Goal: Find specific page/section: Find specific page/section

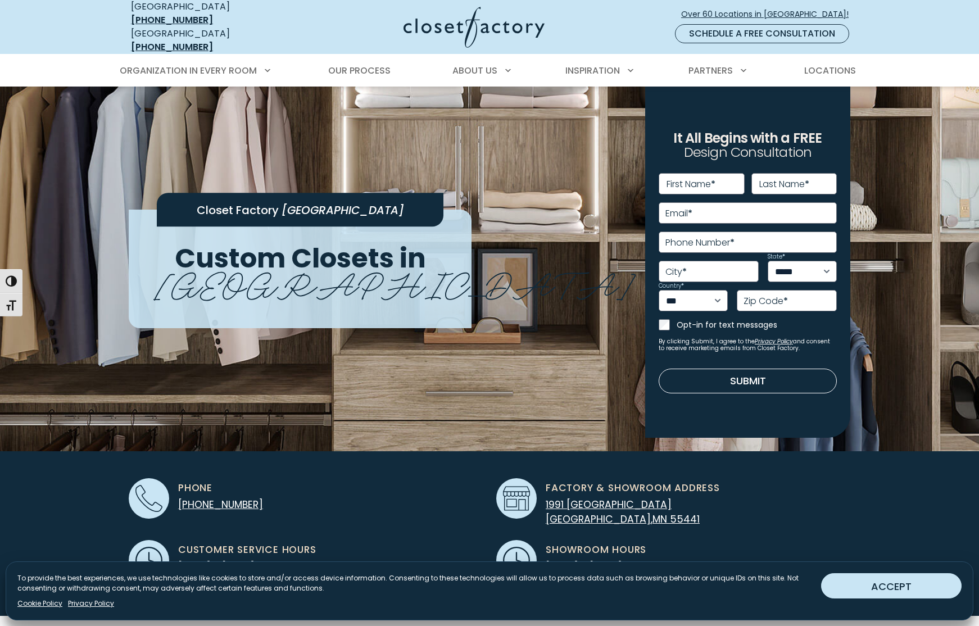
click at [585, 335] on button "ACCEPT" at bounding box center [891, 585] width 141 height 25
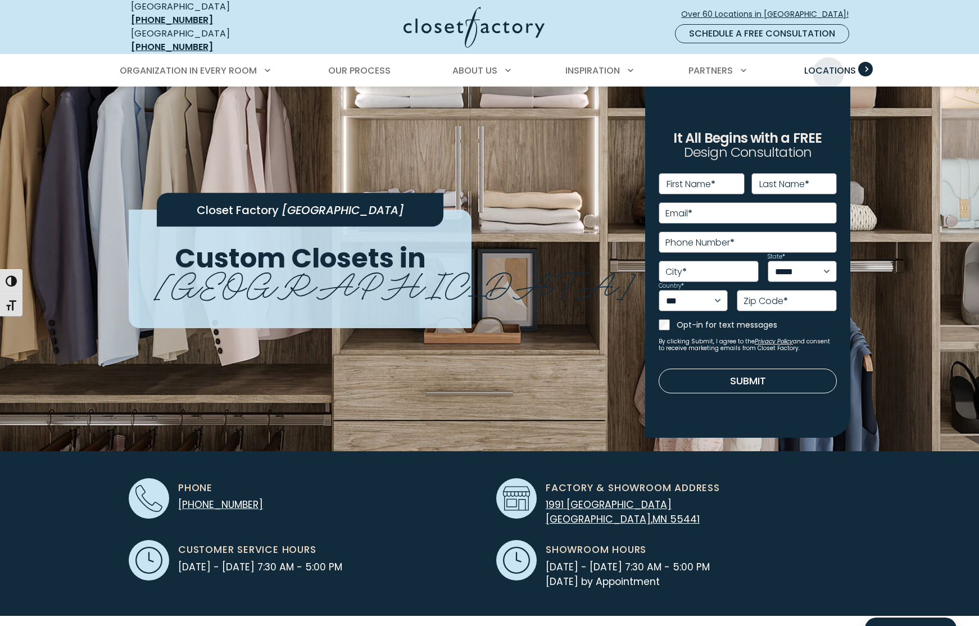
click at [585, 65] on span "Locations" at bounding box center [830, 70] width 52 height 13
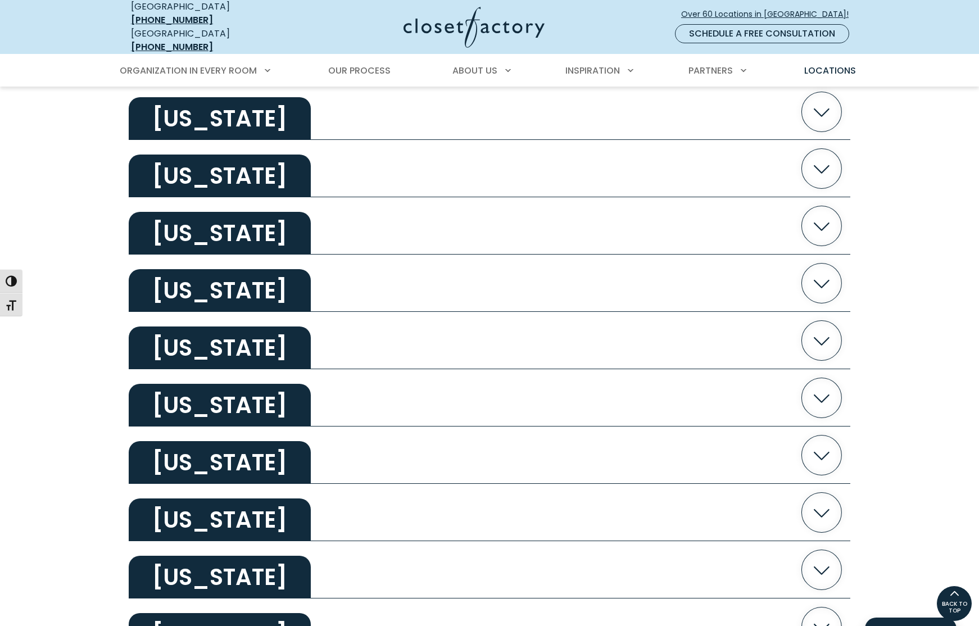
scroll to position [1356, 0]
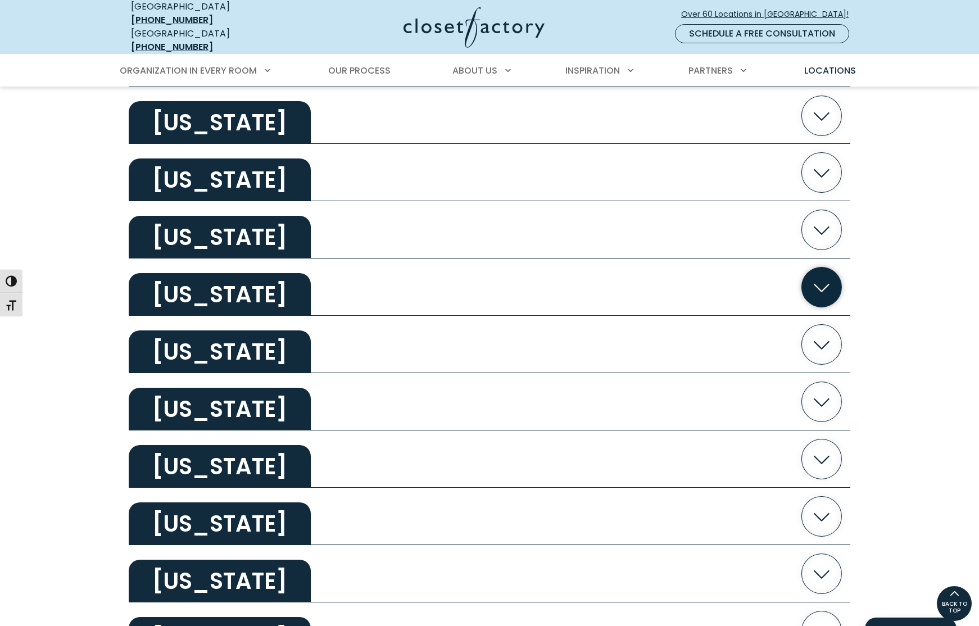
click at [223, 287] on h2 "[US_STATE]" at bounding box center [220, 294] width 182 height 43
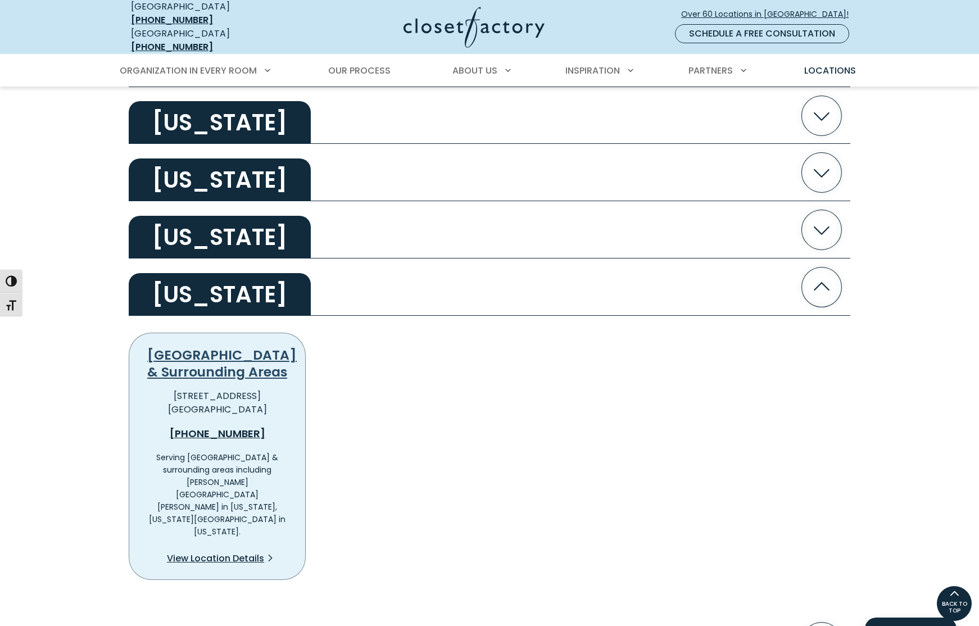
click at [209, 351] on link "[GEOGRAPHIC_DATA] & Surrounding Areas" at bounding box center [221, 363] width 149 height 35
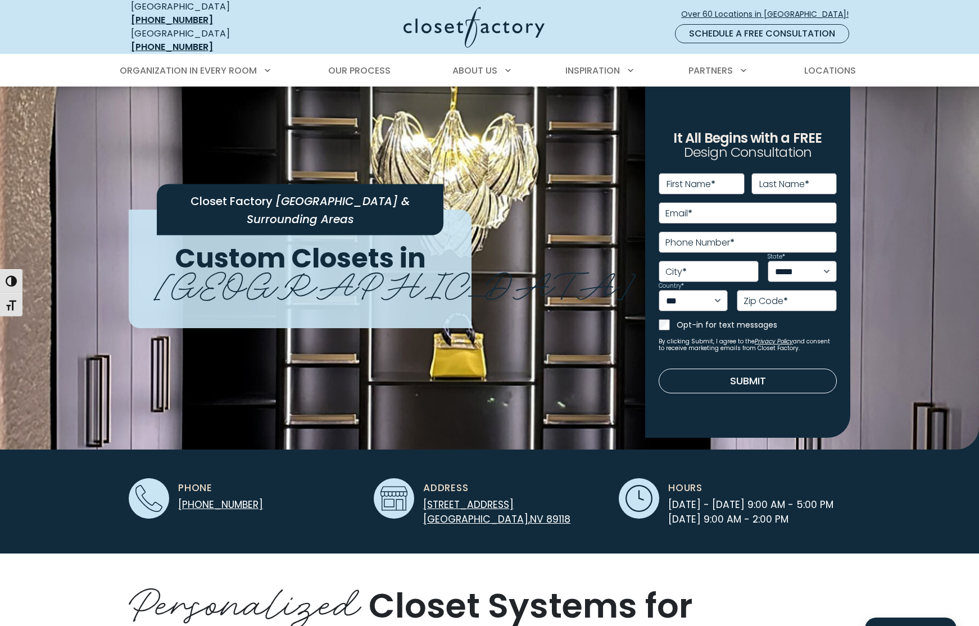
click at [443, 24] on img at bounding box center [474, 27] width 141 height 41
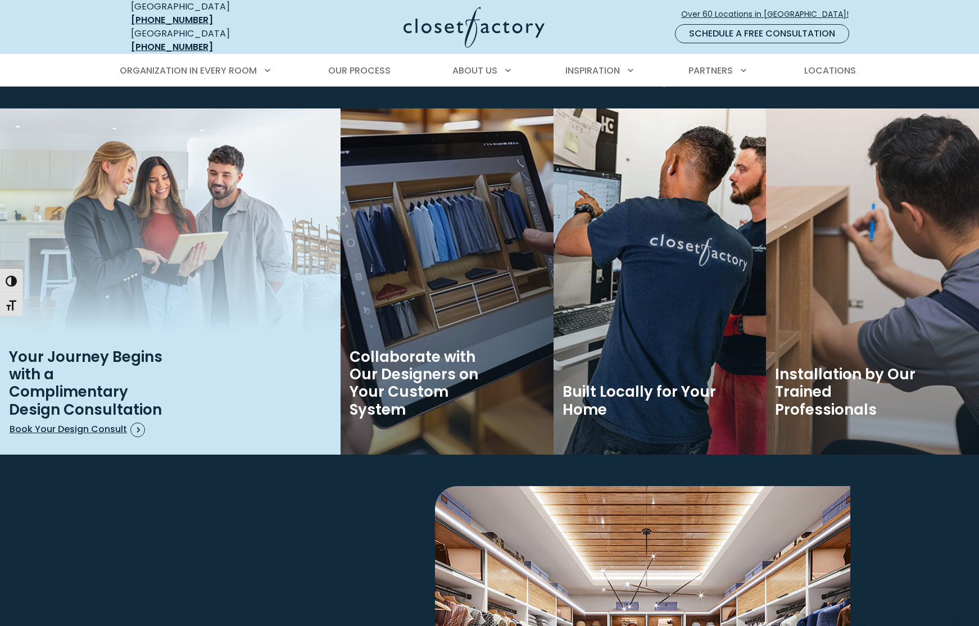
scroll to position [1745, 0]
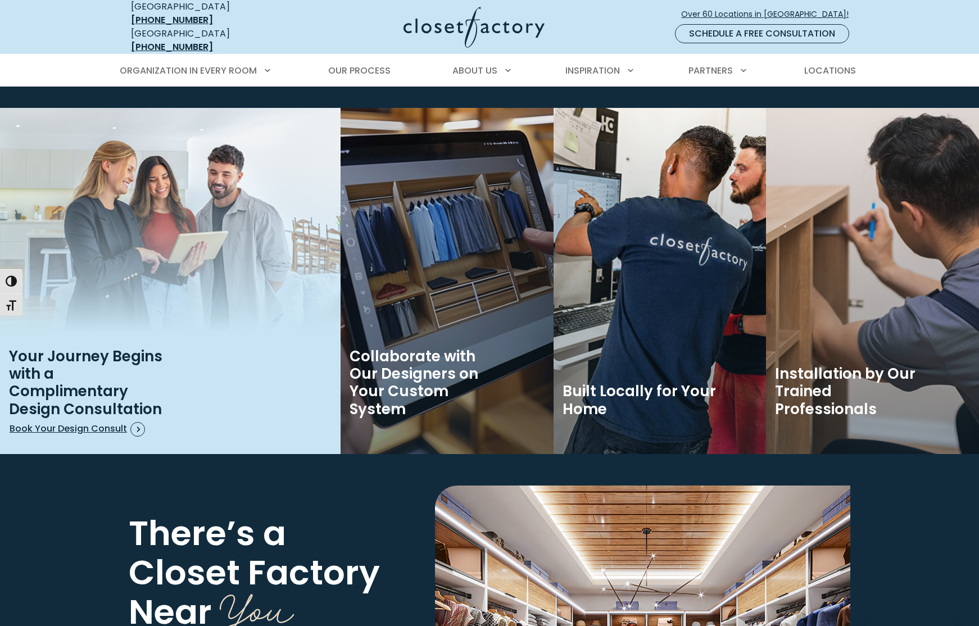
click at [120, 229] on img "Image Tiles" at bounding box center [170, 281] width 341 height 346
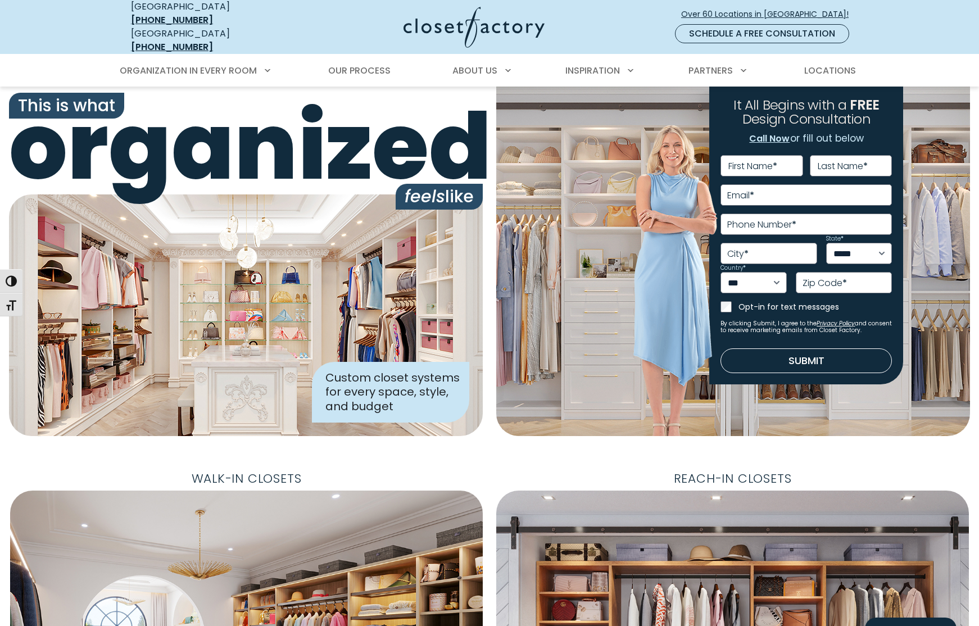
scroll to position [0, 0]
